Goal: Find specific page/section: Find specific page/section

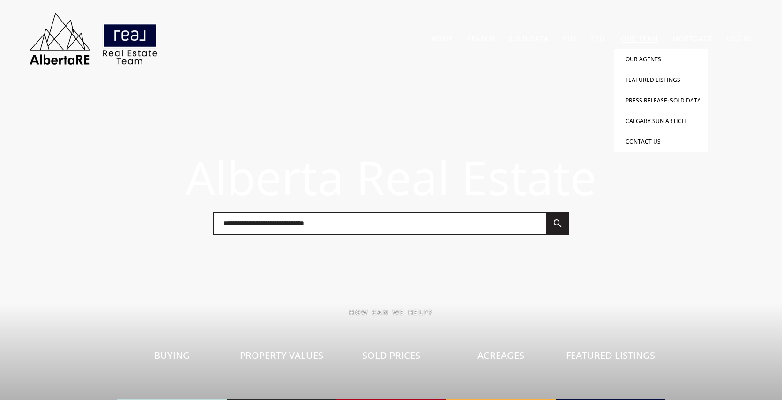
click at [636, 37] on link "Our Team" at bounding box center [639, 38] width 37 height 9
click at [635, 56] on link "Our Agents" at bounding box center [643, 59] width 36 height 8
click at [647, 58] on link "Our Agents" at bounding box center [643, 59] width 36 height 8
